Goal: Transaction & Acquisition: Purchase product/service

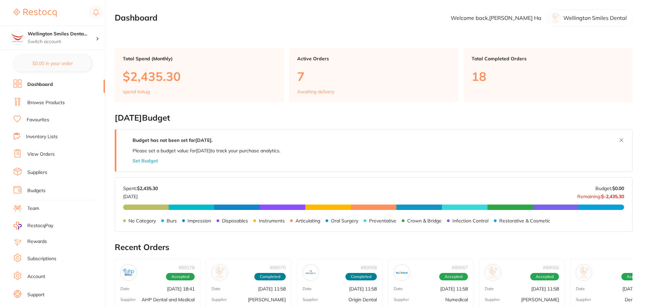
click at [57, 105] on link "Browse Products" at bounding box center [45, 102] width 37 height 7
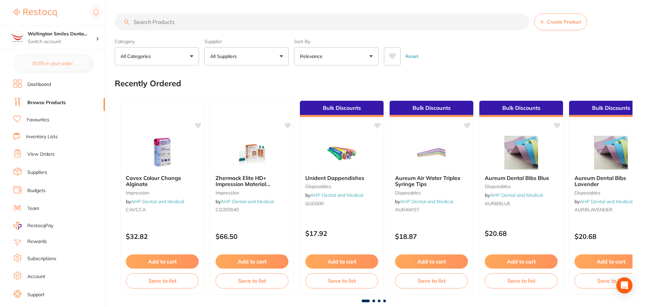
click at [183, 24] on input "search" at bounding box center [322, 21] width 414 height 17
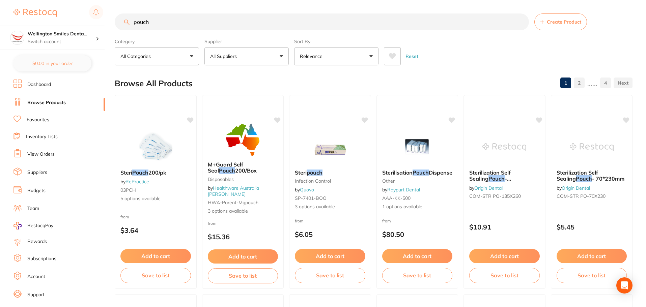
click at [132, 21] on input "pouch" at bounding box center [322, 21] width 414 height 17
drag, startPoint x: 152, startPoint y: 20, endPoint x: 122, endPoint y: 28, distance: 30.9
click at [122, 28] on input "hygene pouch" at bounding box center [322, 21] width 414 height 17
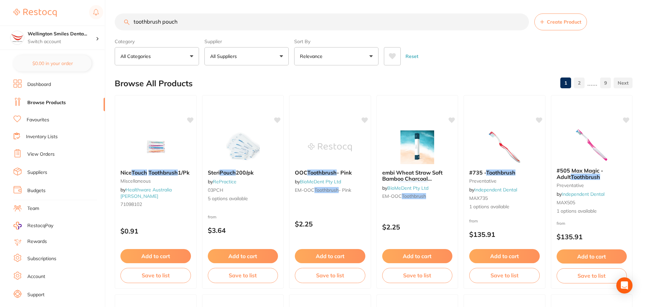
scroll to position [0, 0]
drag, startPoint x: 167, startPoint y: 21, endPoint x: 103, endPoint y: 18, distance: 63.8
click at [103, 18] on div "$459.45 Wellington Smiles Denta... Switch account Wellington Smiles Dental $0.0…" at bounding box center [323, 153] width 646 height 307
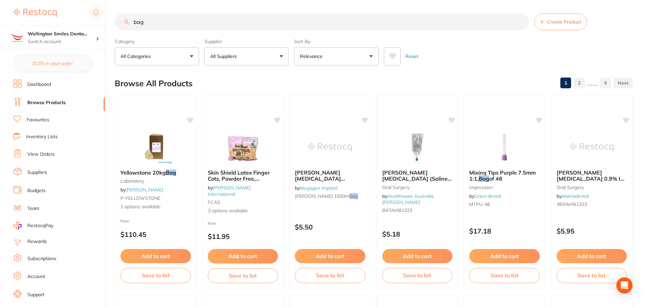
click at [133, 20] on input "bag" at bounding box center [322, 21] width 414 height 17
type input "gift bag"
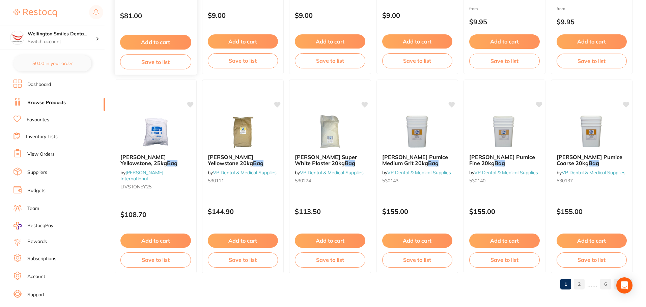
scroll to position [1611, 0]
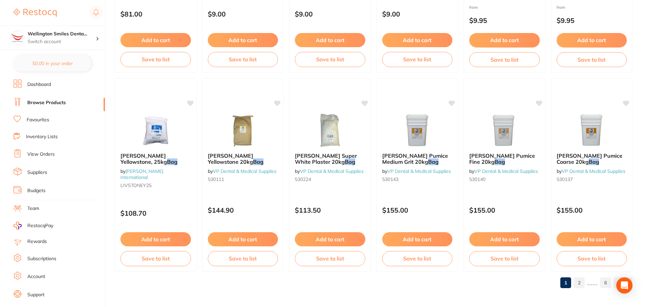
click at [578, 284] on link "2" at bounding box center [578, 282] width 11 height 13
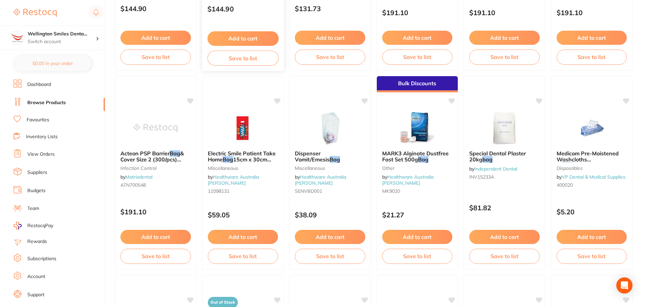
scroll to position [641, 0]
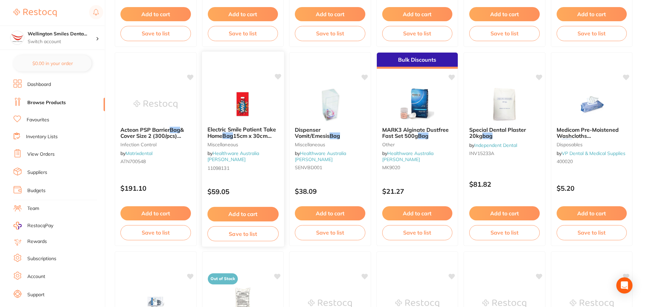
click at [239, 101] on img at bounding box center [242, 104] width 44 height 34
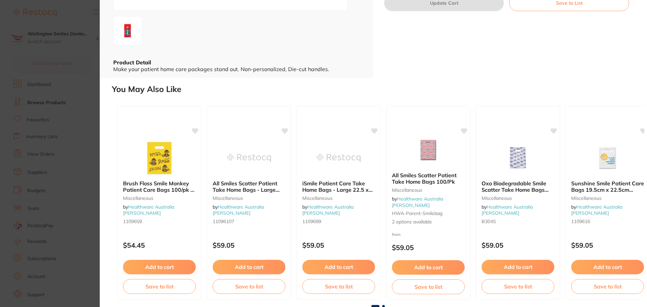
scroll to position [139, 0]
click at [236, 160] on img at bounding box center [249, 157] width 44 height 34
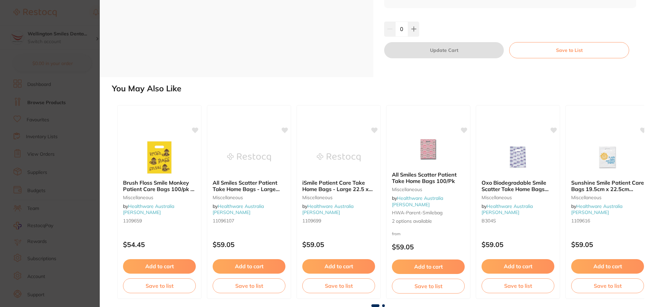
drag, startPoint x: 383, startPoint y: 23, endPoint x: 550, endPoint y: 23, distance: 167.5
copy h2 "All Smiles Scatter Patient Take Home Bags"
click at [493, 36] on div "0" at bounding box center [510, 29] width 252 height 15
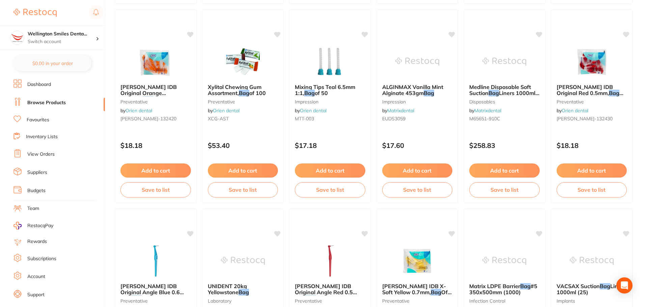
scroll to position [1611, 0]
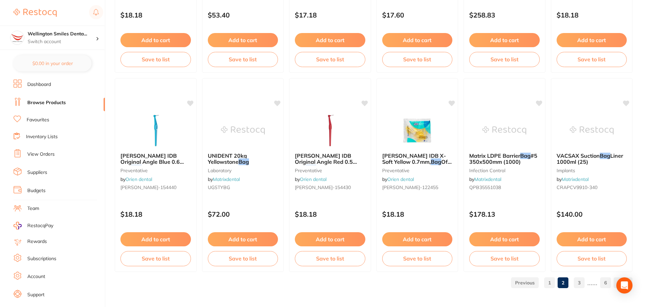
click at [552, 284] on link "1" at bounding box center [549, 282] width 11 height 13
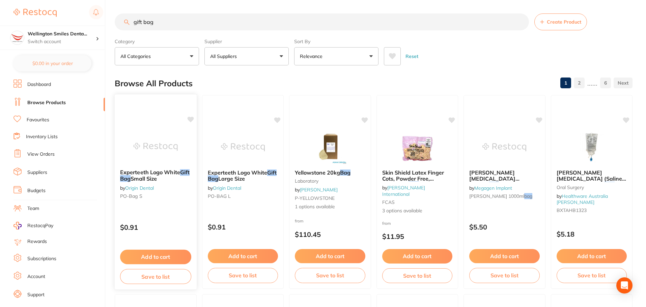
click at [191, 119] on icon at bounding box center [190, 120] width 6 height 6
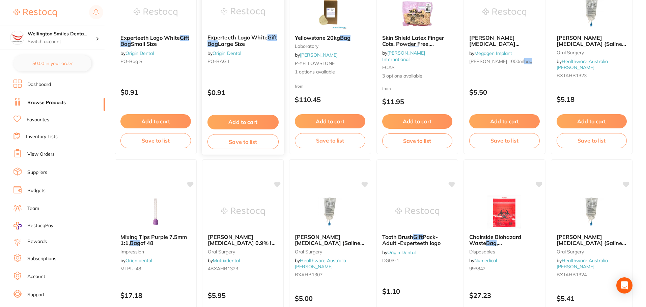
scroll to position [169, 0]
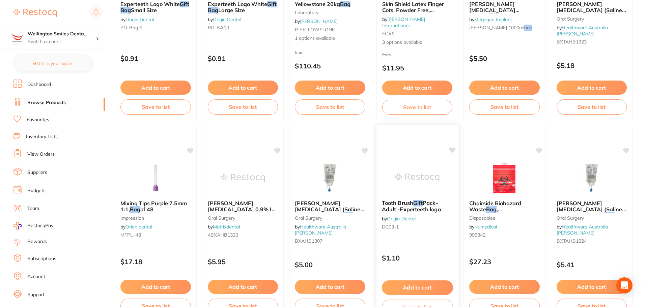
click at [404, 163] on img at bounding box center [417, 177] width 44 height 34
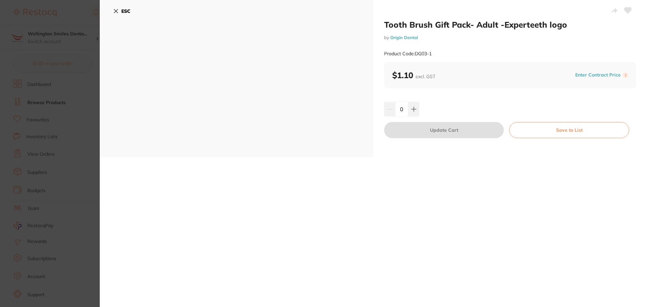
click at [114, 13] on icon at bounding box center [115, 10] width 5 height 5
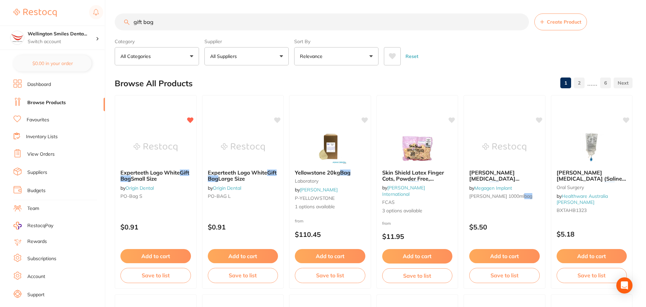
drag, startPoint x: 171, startPoint y: 26, endPoint x: 130, endPoint y: 31, distance: 41.4
click at [130, 31] on section "gift bag Create Product Category All Categories All Categories anaesthetic disp…" at bounding box center [373, 39] width 517 height 52
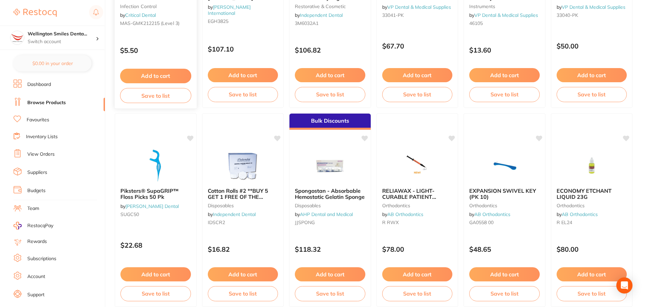
scroll to position [405, 0]
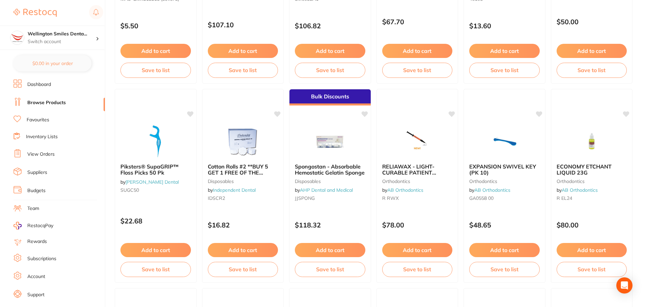
click at [43, 153] on link "View Orders" at bounding box center [40, 154] width 27 height 7
